Goal: Contribute content

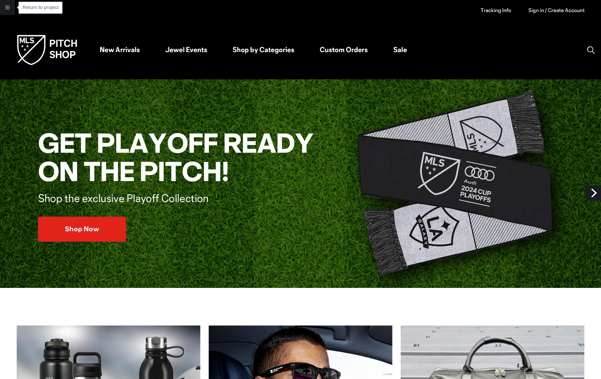
click at [8, 7] on link "Return to project" at bounding box center [7, 7] width 15 height 15
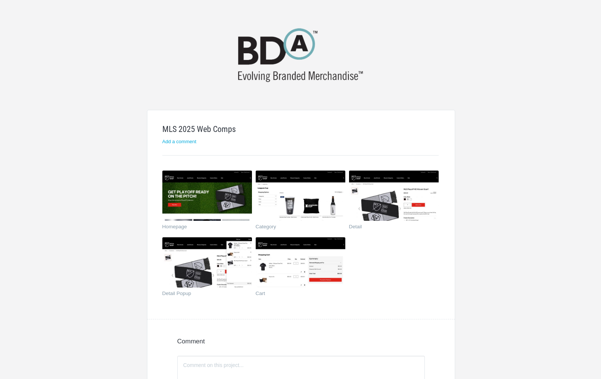
click at [582, 23] on html "MLS 2025 Web Comps Add a comment Homepage Category Detail Detail Popup Cart Com…" at bounding box center [300, 308] width 601 height 616
click at [310, 58] on img at bounding box center [300, 54] width 143 height 61
click at [289, 51] on img at bounding box center [300, 54] width 143 height 61
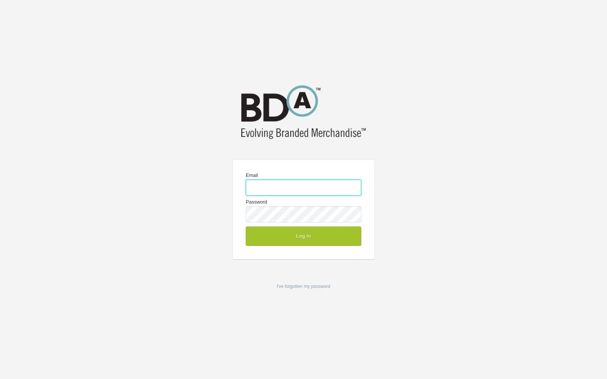
type input "chdavis@bdainc.com"
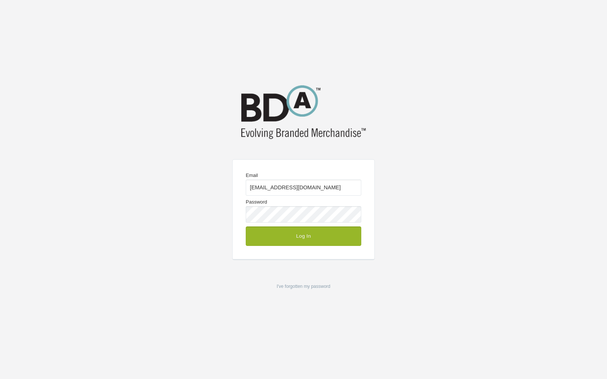
click at [295, 234] on button "Log In" at bounding box center [303, 235] width 115 height 19
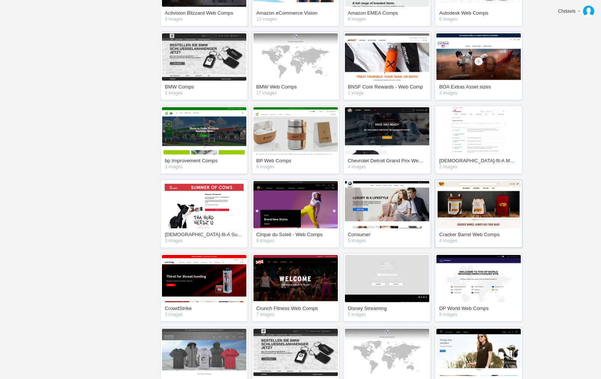
scroll to position [723, 0]
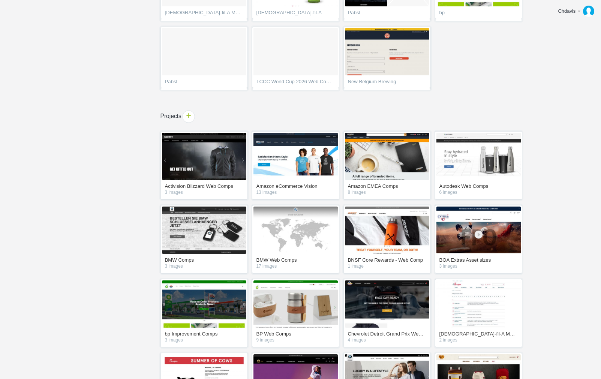
click at [187, 115] on span "+" at bounding box center [189, 117] width 12 height 12
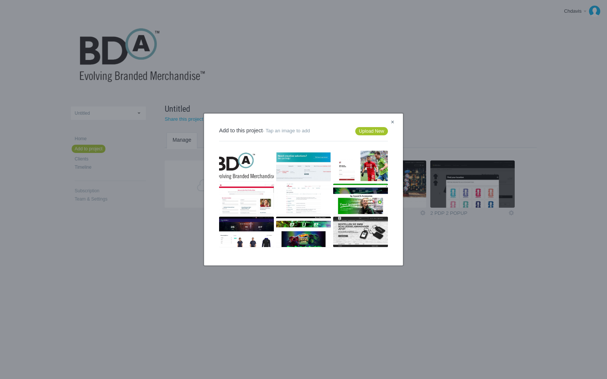
click at [394, 120] on link "×" at bounding box center [392, 123] width 9 height 10
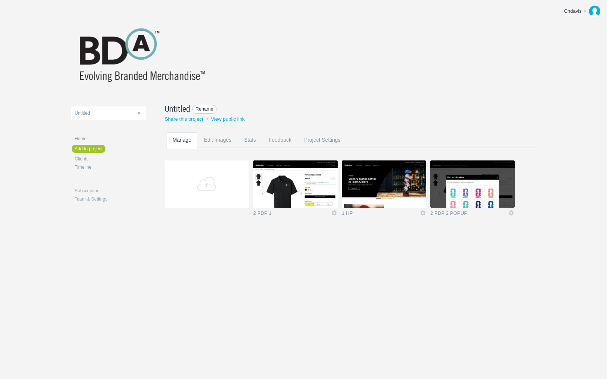
click at [201, 108] on span "Rename" at bounding box center [204, 109] width 24 height 9
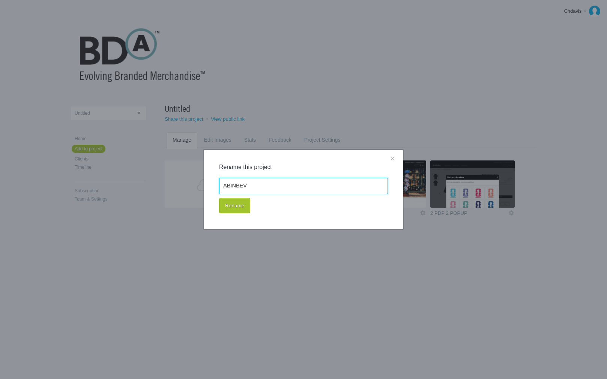
type input "ABINBEV"
click at [219, 198] on button "Rename" at bounding box center [234, 206] width 31 height 16
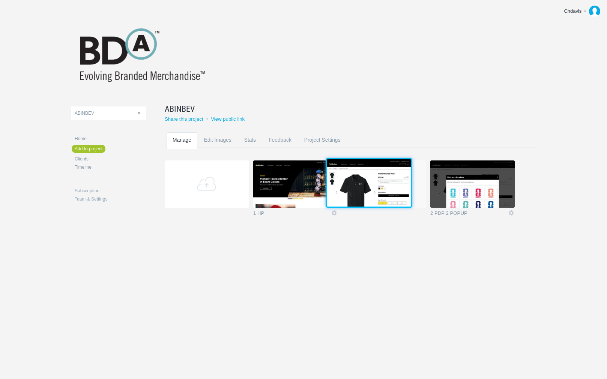
drag, startPoint x: 304, startPoint y: 190, endPoint x: 377, endPoint y: 187, distance: 73.2
click at [377, 187] on img at bounding box center [369, 182] width 84 height 47
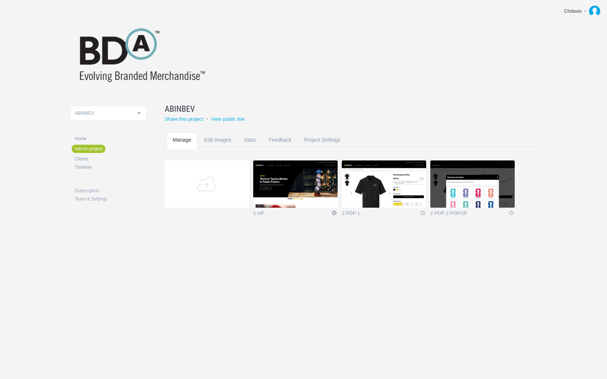
click at [334, 213] on link "Icon" at bounding box center [334, 213] width 7 height 7
click at [321, 175] on link "Rename" at bounding box center [319, 173] width 45 height 9
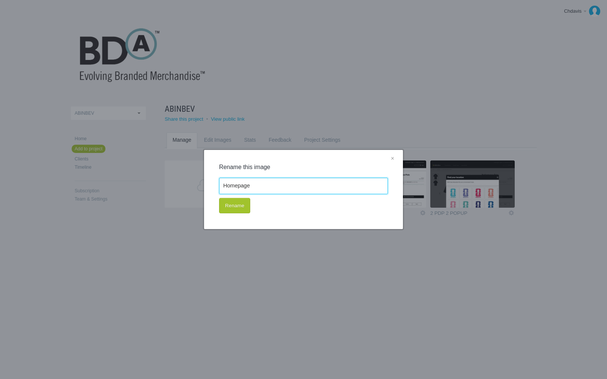
click at [219, 198] on button "Rename" at bounding box center [234, 206] width 31 height 16
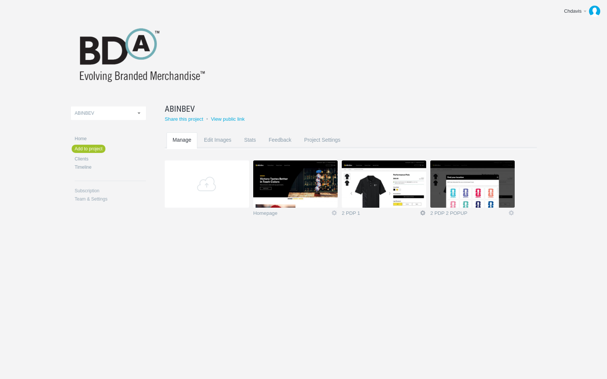
click at [423, 214] on link "Icon" at bounding box center [422, 213] width 7 height 7
click at [405, 174] on link "Rename" at bounding box center [407, 173] width 45 height 9
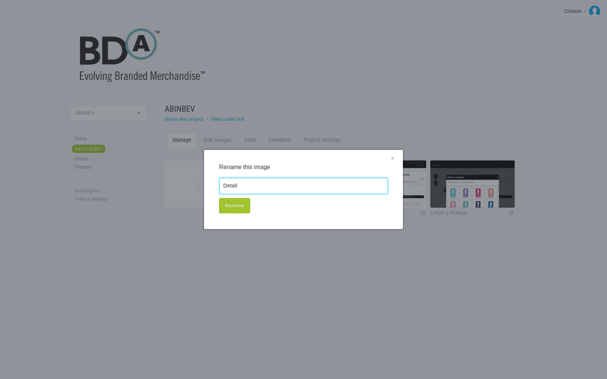
click at [219, 198] on button "Rename" at bounding box center [234, 206] width 31 height 16
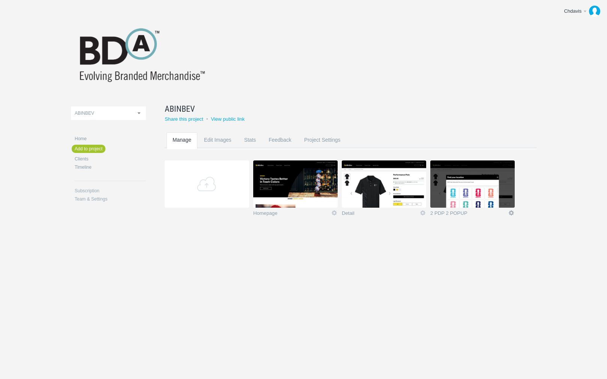
click at [513, 211] on link "Icon" at bounding box center [511, 213] width 7 height 7
click at [496, 176] on link "Rename" at bounding box center [496, 173] width 45 height 9
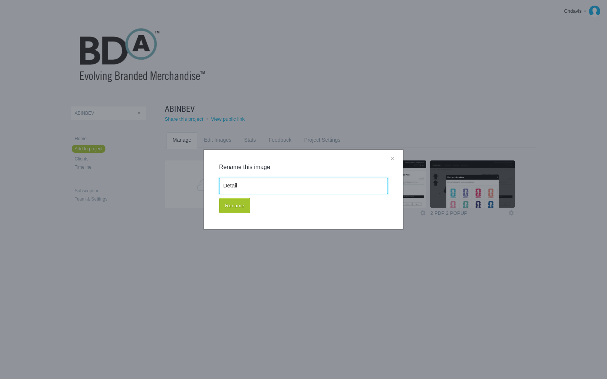
type input "Detail Popup"
click at [243, 206] on button "Rename" at bounding box center [234, 206] width 31 height 16
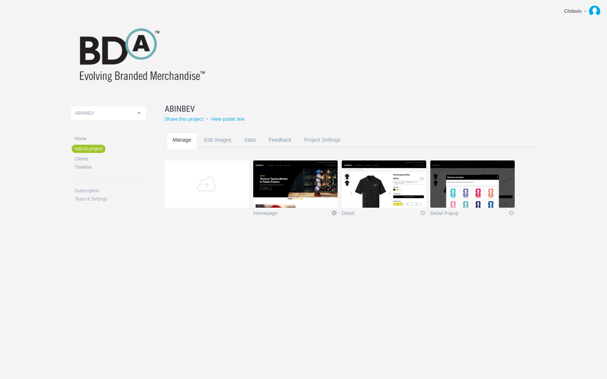
click at [334, 213] on link "Icon" at bounding box center [334, 213] width 7 height 7
click at [321, 183] on link "Edit / Replace" at bounding box center [319, 182] width 45 height 9
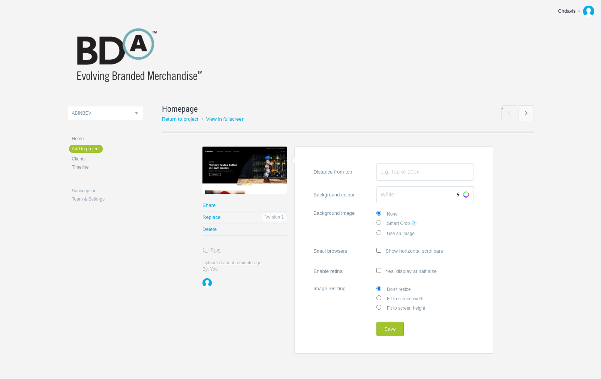
click at [384, 297] on label "Fit to screen width" at bounding box center [424, 298] width 97 height 9
click at [381, 297] on input "Fit to screen width" at bounding box center [378, 297] width 5 height 5
radio input "true"
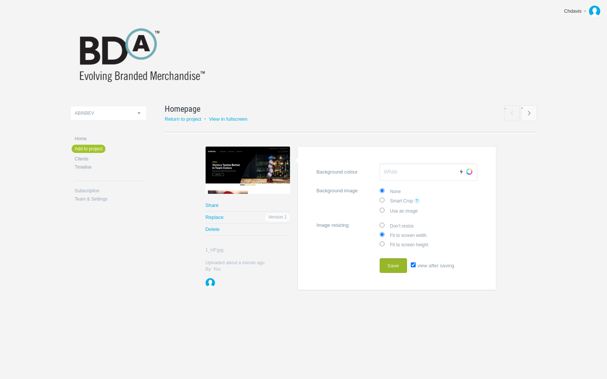
click at [393, 262] on button "Save" at bounding box center [392, 265] width 27 height 15
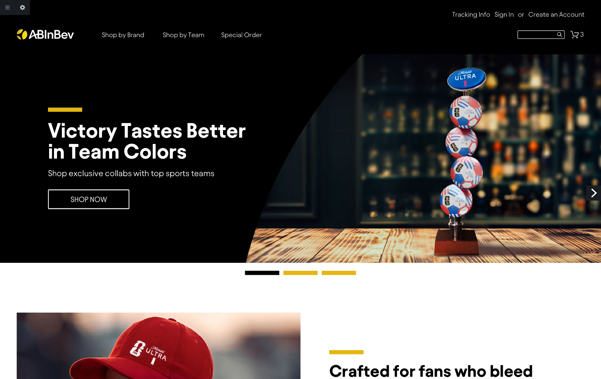
click at [590, 190] on link "Next" at bounding box center [593, 193] width 15 height 15
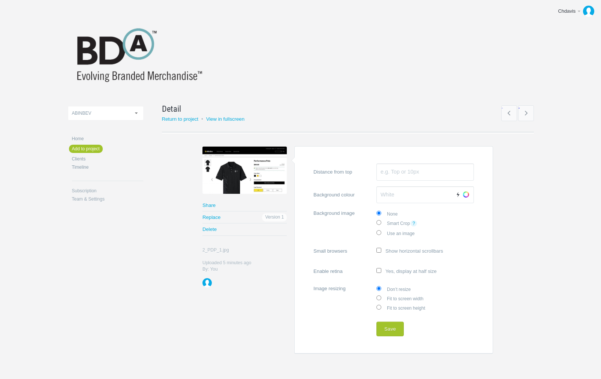
click at [397, 298] on label "Fit to screen width" at bounding box center [424, 298] width 97 height 9
click at [381, 298] on input "Fit to screen width" at bounding box center [378, 297] width 5 height 5
radio input "true"
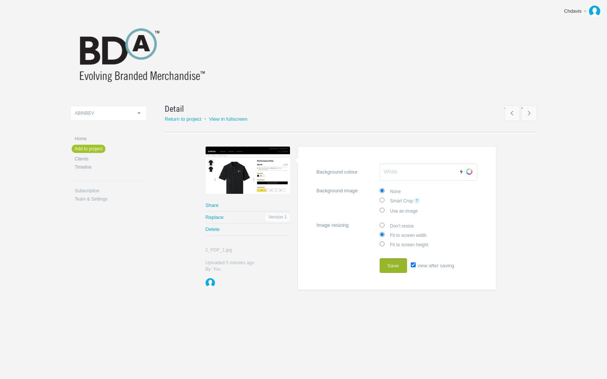
click at [394, 263] on button "Save" at bounding box center [392, 265] width 27 height 15
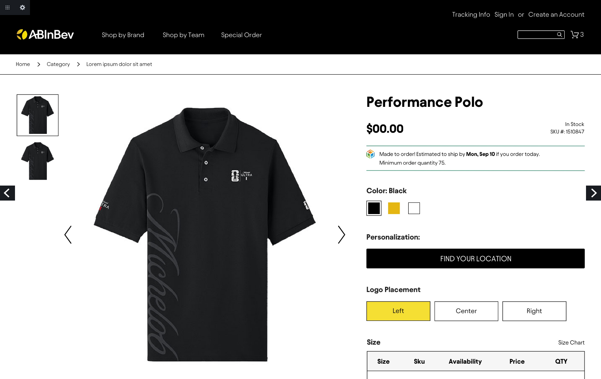
click at [590, 192] on link "Next" at bounding box center [593, 193] width 15 height 15
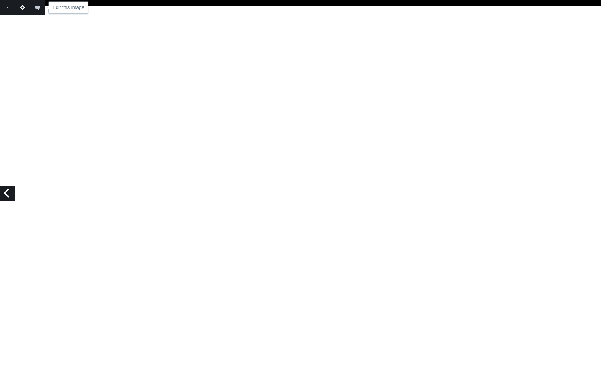
click at [23, 7] on link "Edit this image" at bounding box center [22, 7] width 15 height 15
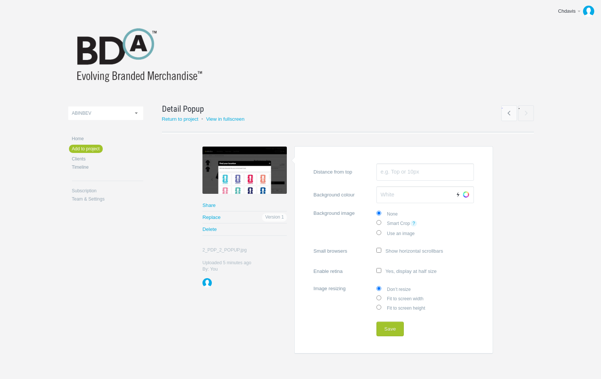
click at [399, 296] on label "Fit to screen width" at bounding box center [424, 298] width 97 height 9
click at [381, 296] on input "Fit to screen width" at bounding box center [378, 297] width 5 height 5
radio input "true"
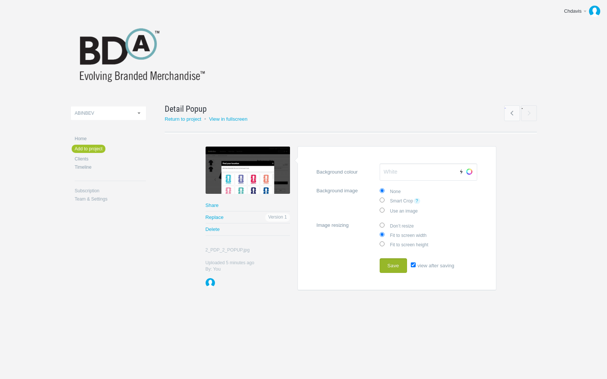
click at [393, 265] on button "Save" at bounding box center [392, 265] width 27 height 15
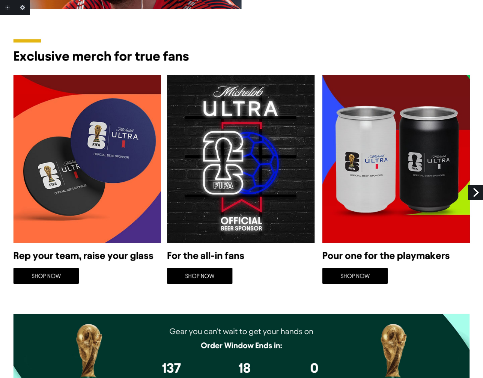
scroll to position [381, 0]
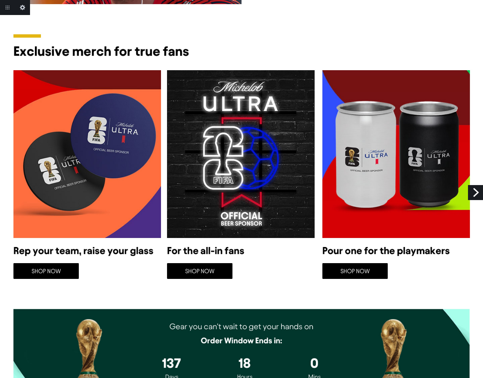
click at [476, 190] on link "Next" at bounding box center [475, 192] width 15 height 15
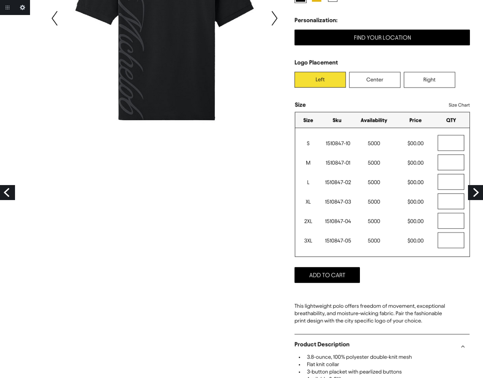
scroll to position [273, 0]
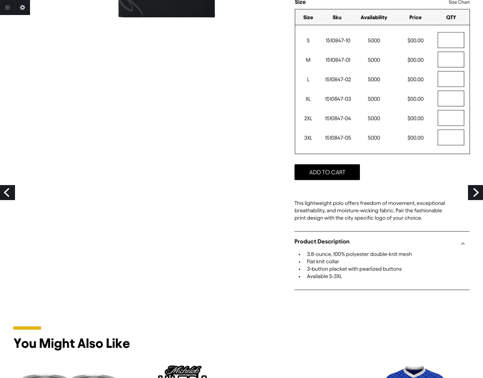
click at [477, 193] on link "Next" at bounding box center [475, 192] width 15 height 15
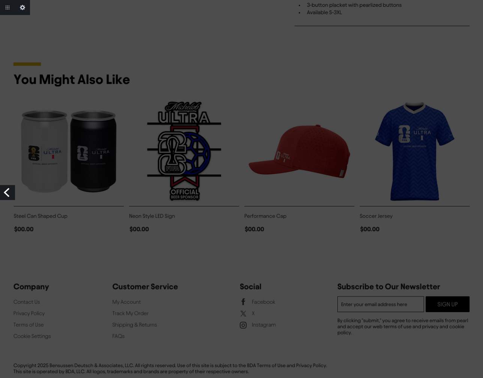
scroll to position [541, 0]
